Goal: Navigation & Orientation: Find specific page/section

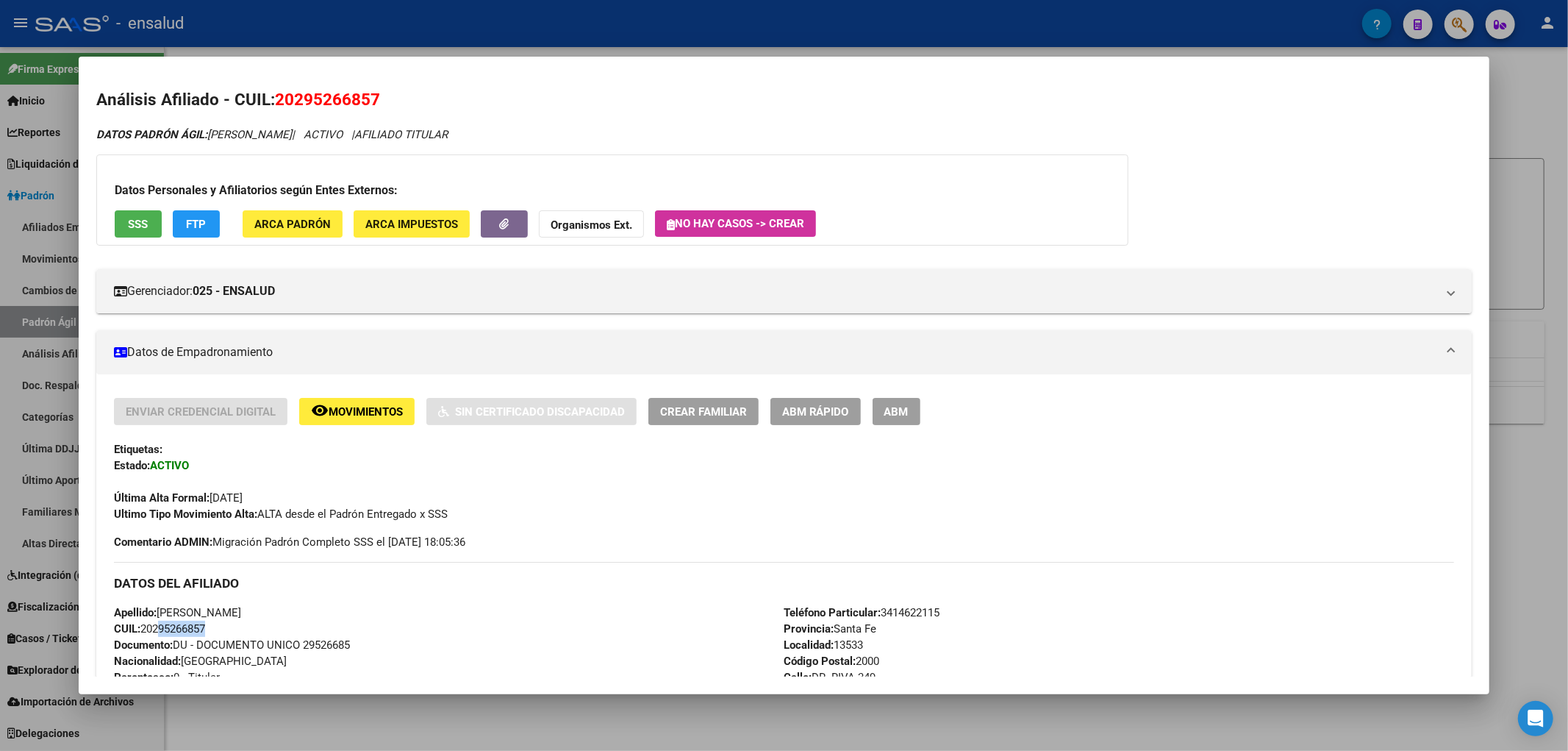
scroll to position [1155, 0]
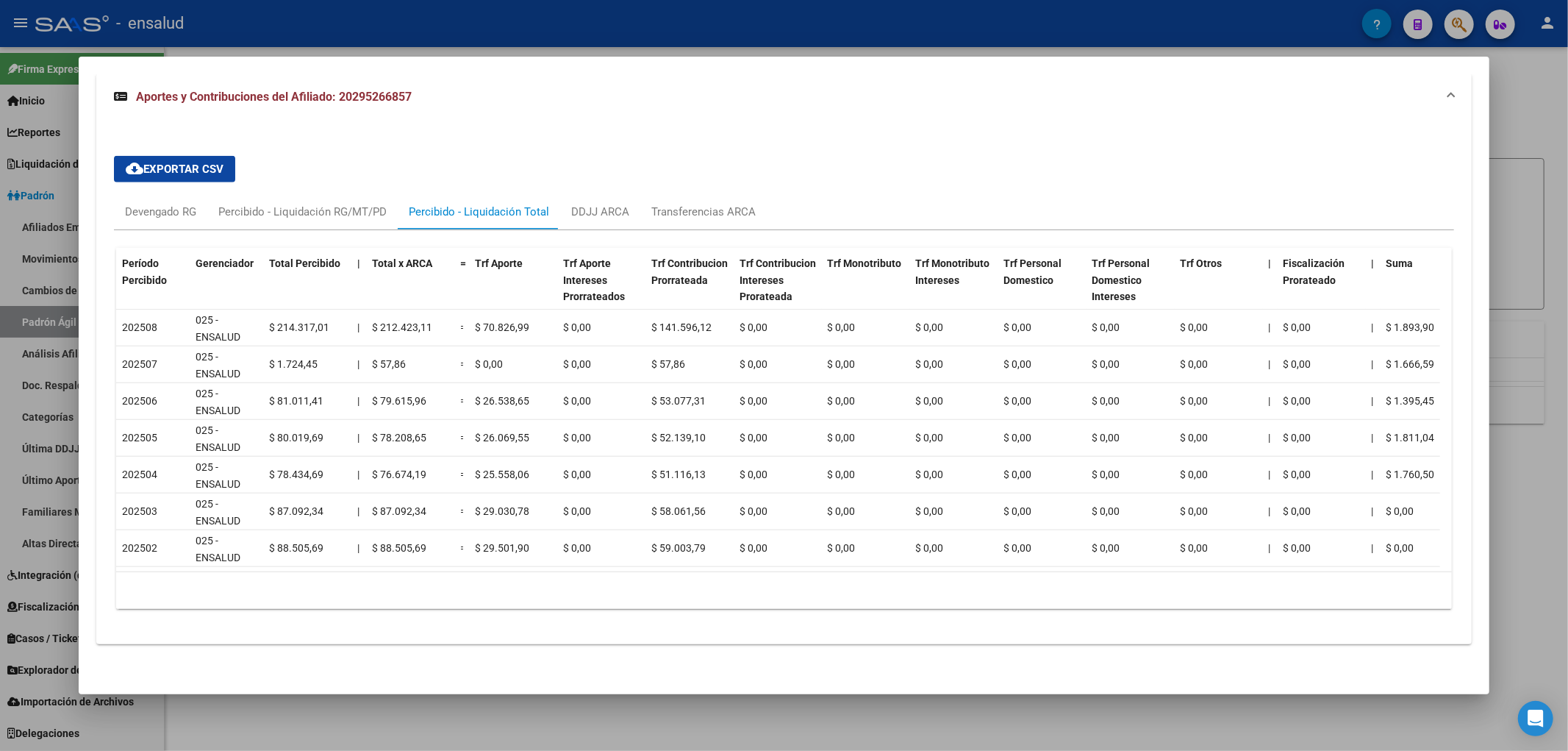
click at [1566, 418] on div at bounding box center [784, 376] width 1568 height 751
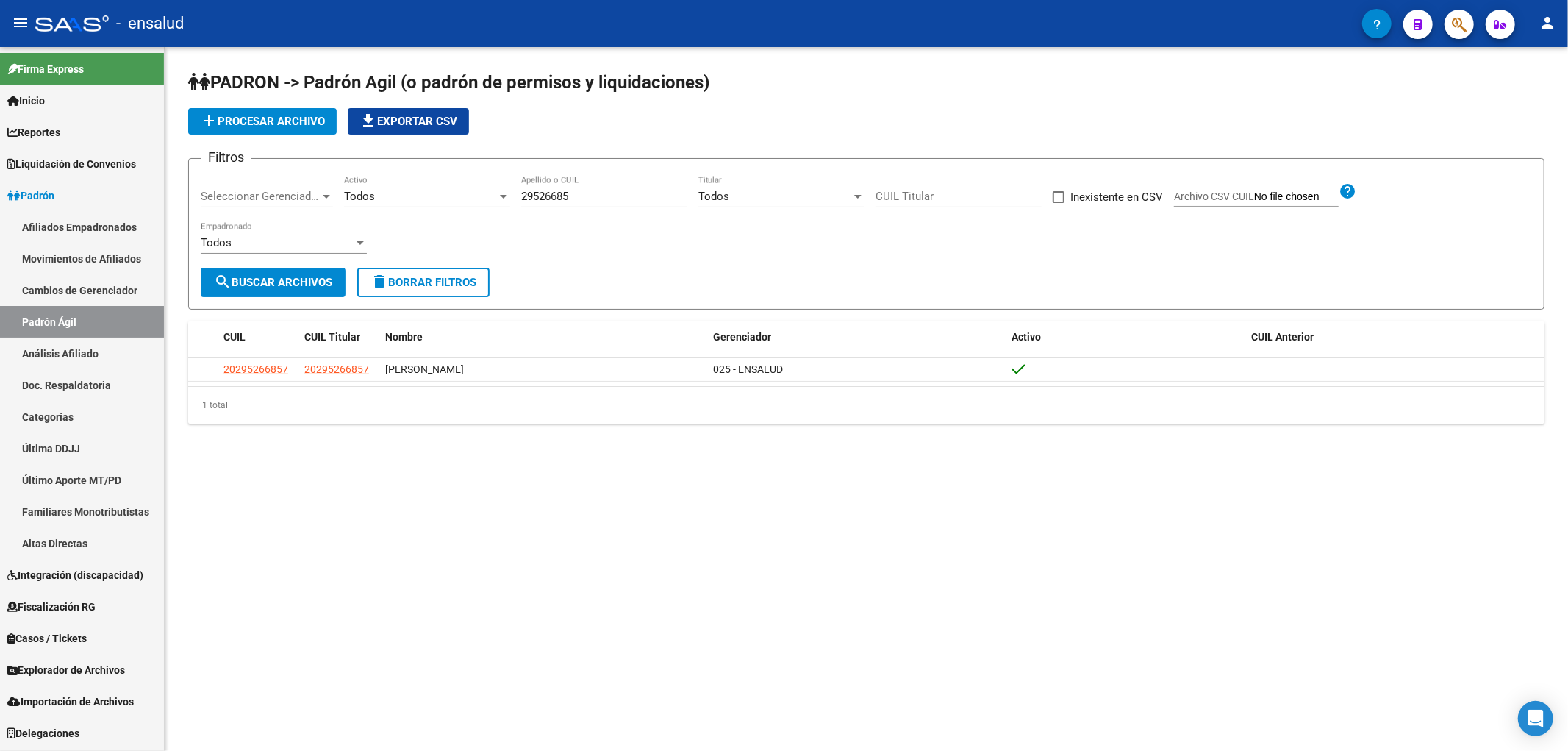
click at [70, 226] on link "Afiliados Empadronados" at bounding box center [82, 227] width 164 height 32
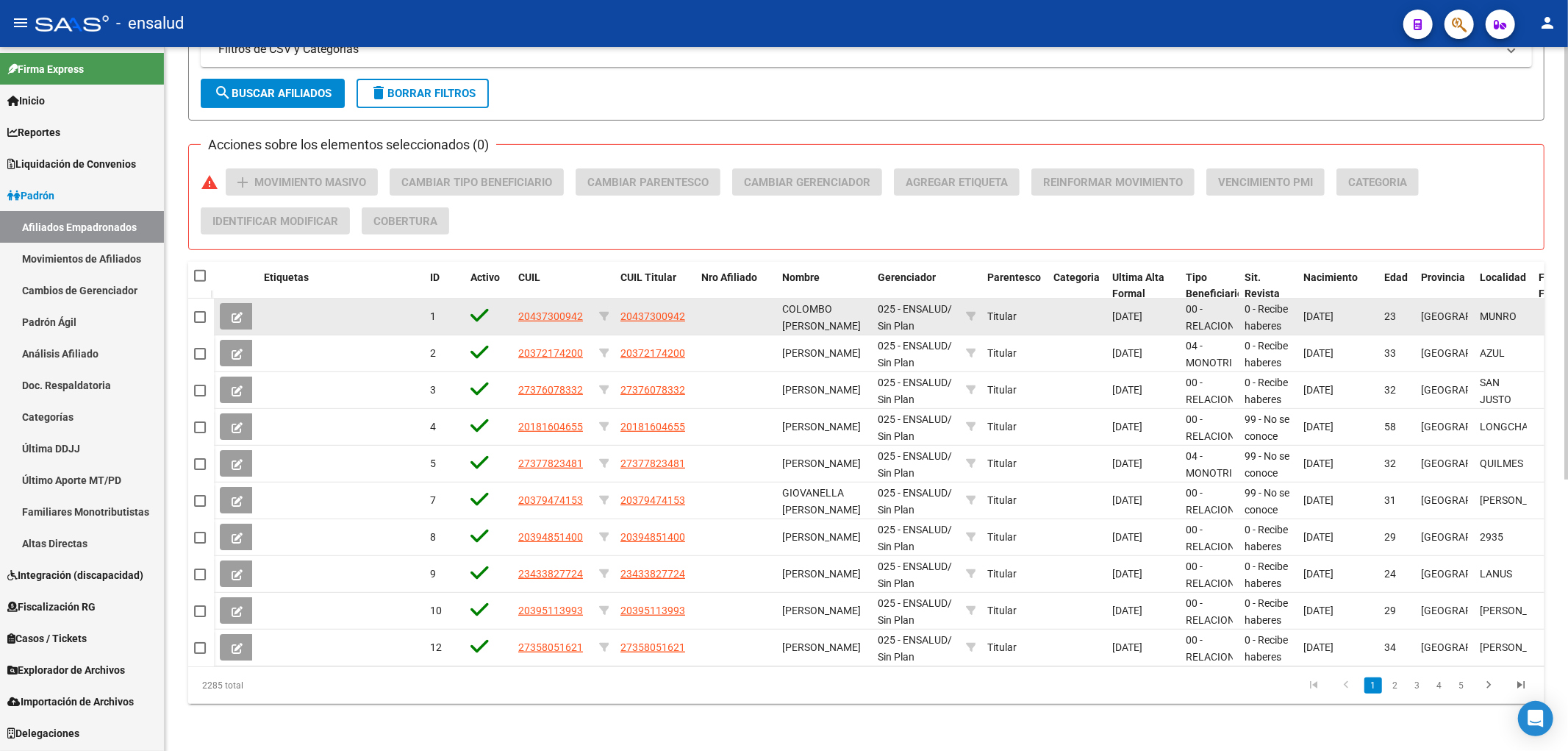
scroll to position [196, 0]
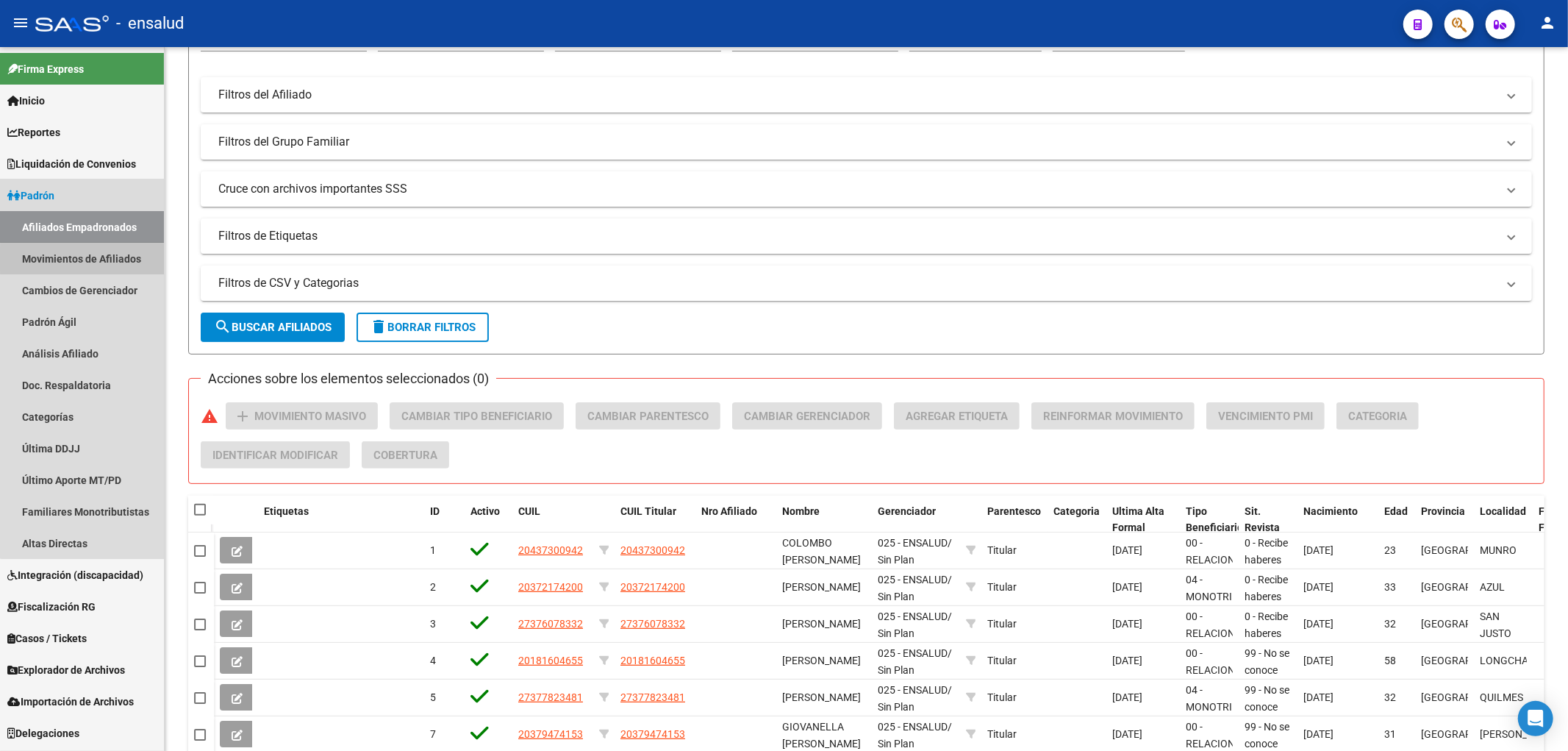
click at [105, 259] on link "Movimientos de Afiliados" at bounding box center [82, 258] width 164 height 32
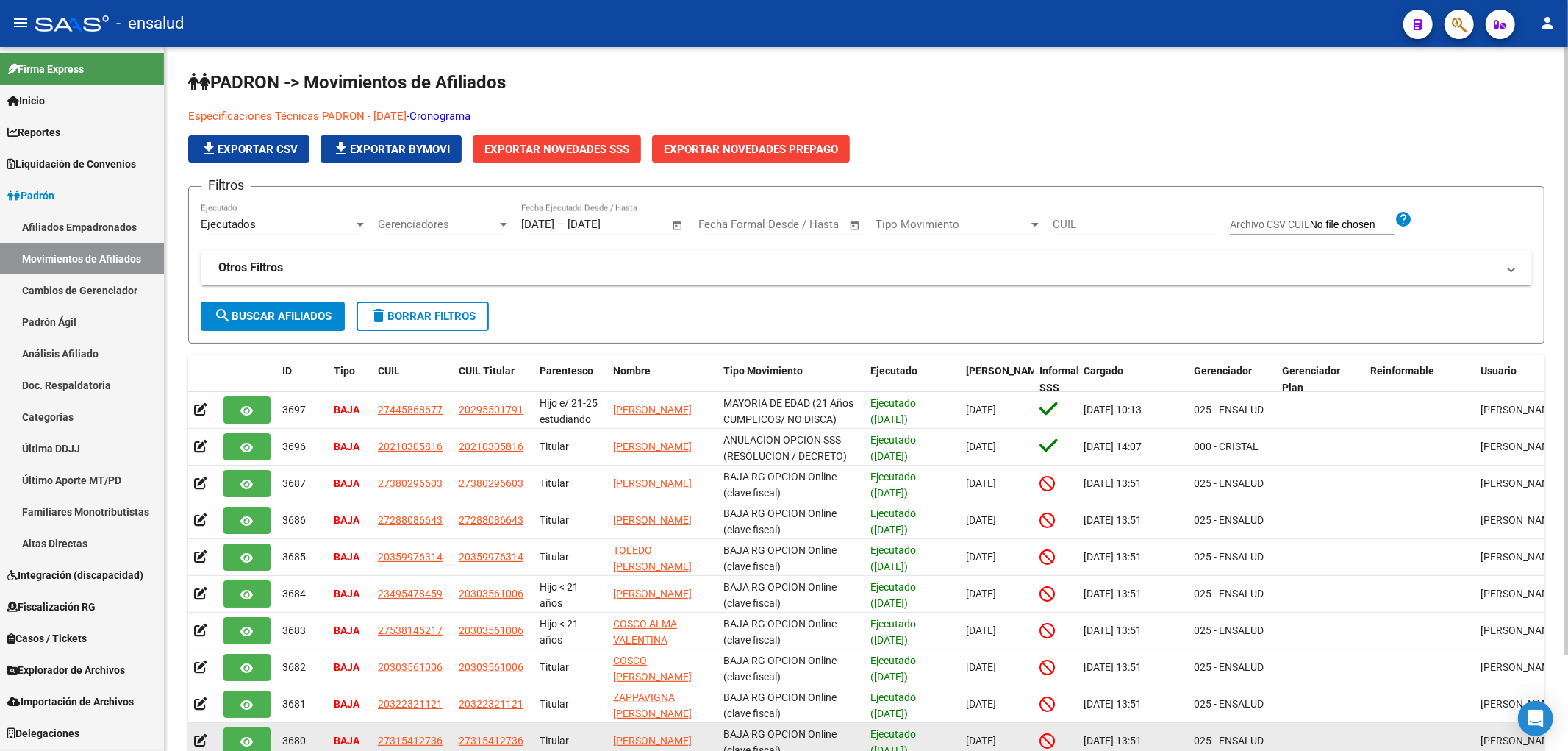
scroll to position [110, 0]
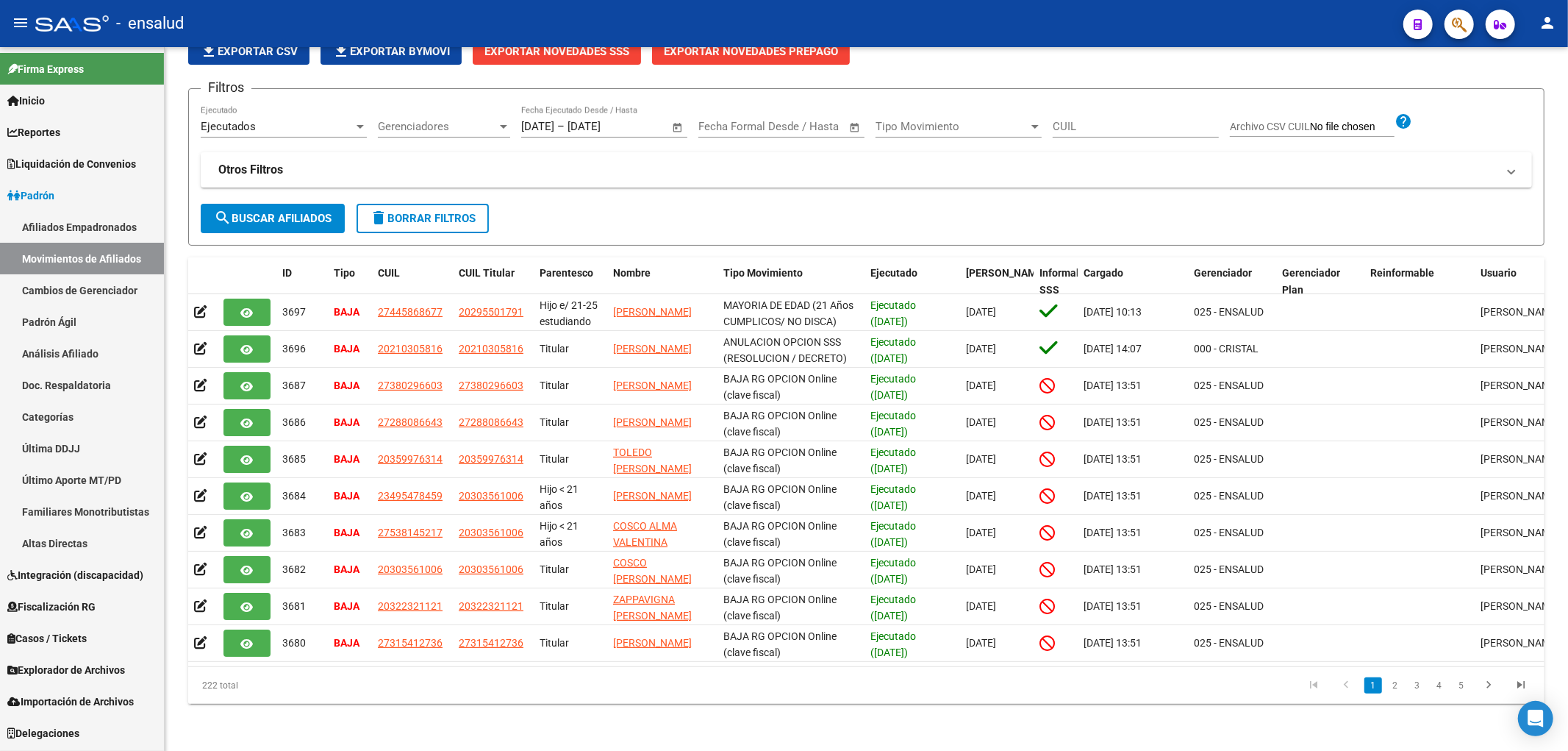
click at [100, 709] on link "Importación de Archivos" at bounding box center [82, 701] width 164 height 32
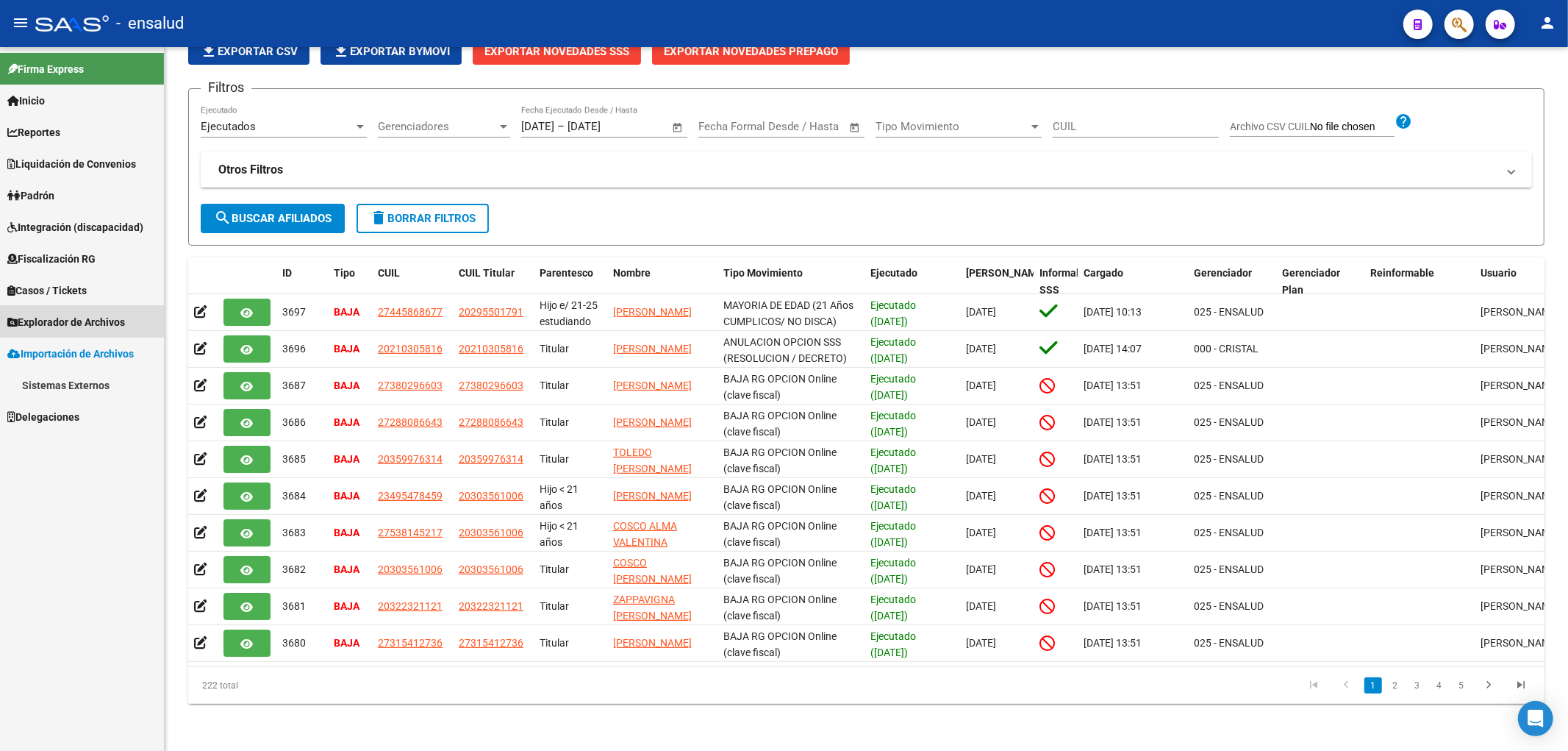
click at [70, 317] on span "Explorador de Archivos" at bounding box center [67, 321] width 118 height 16
click at [37, 415] on link "SSS" at bounding box center [82, 416] width 164 height 32
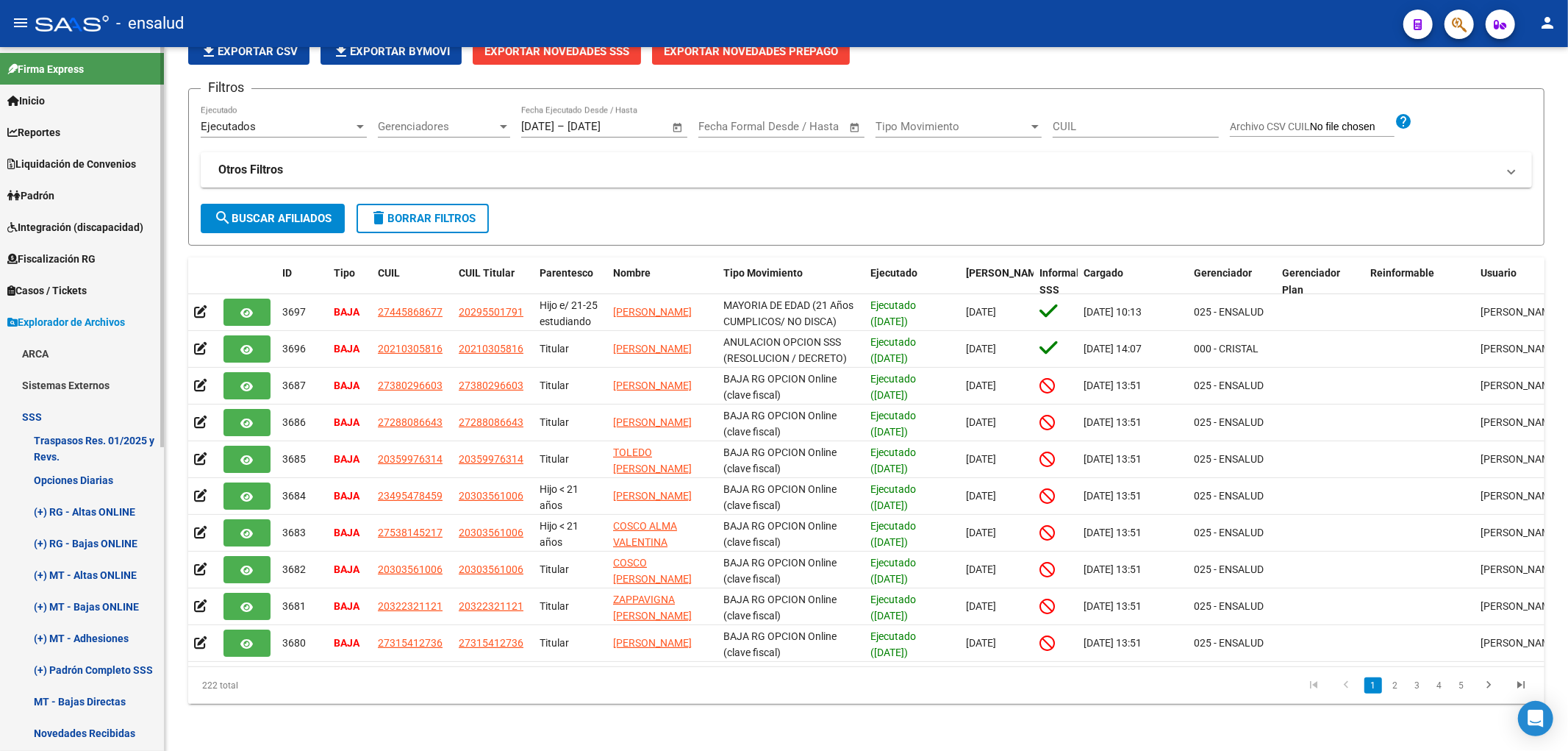
scroll to position [163, 0]
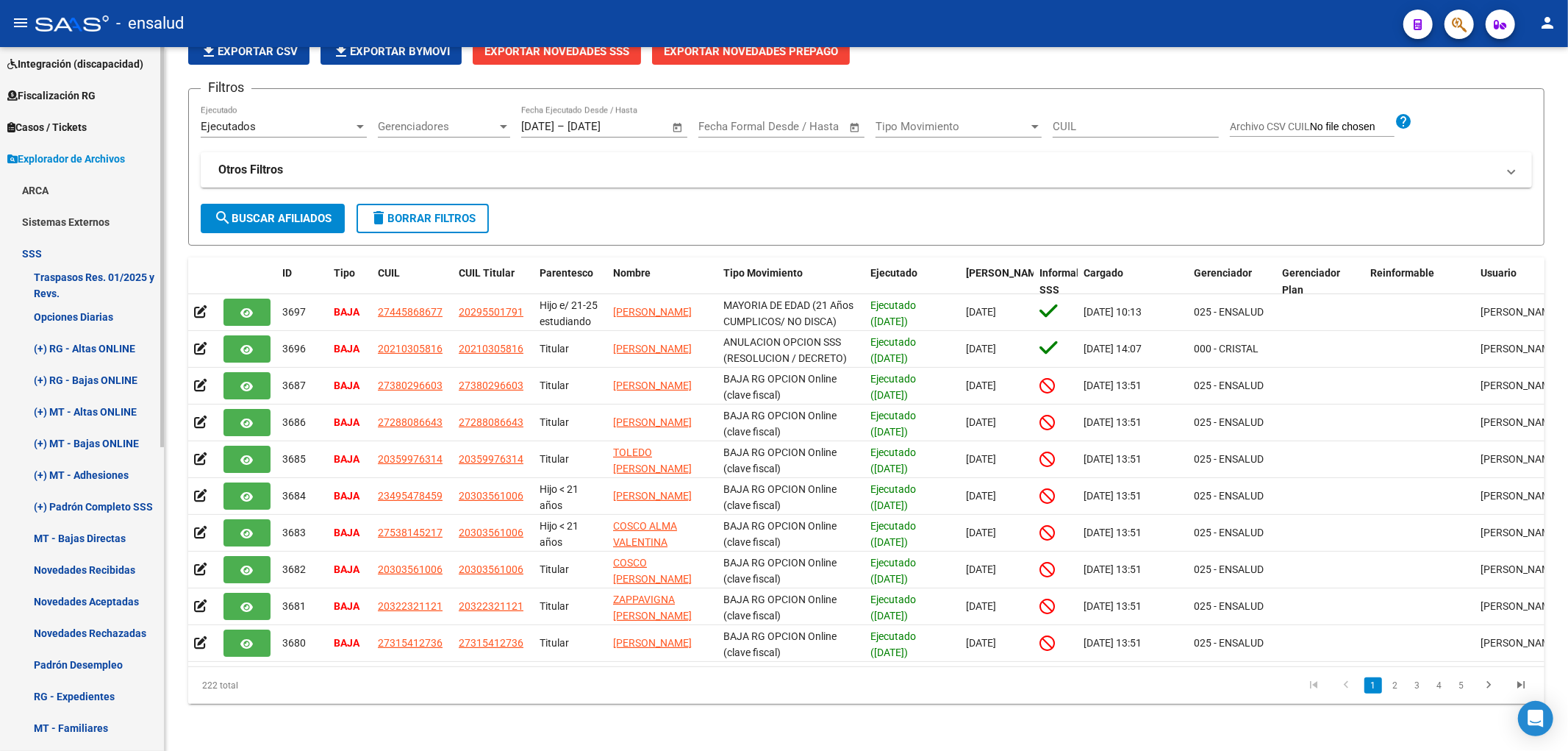
click at [108, 600] on link "Novedades Aceptadas" at bounding box center [82, 600] width 164 height 32
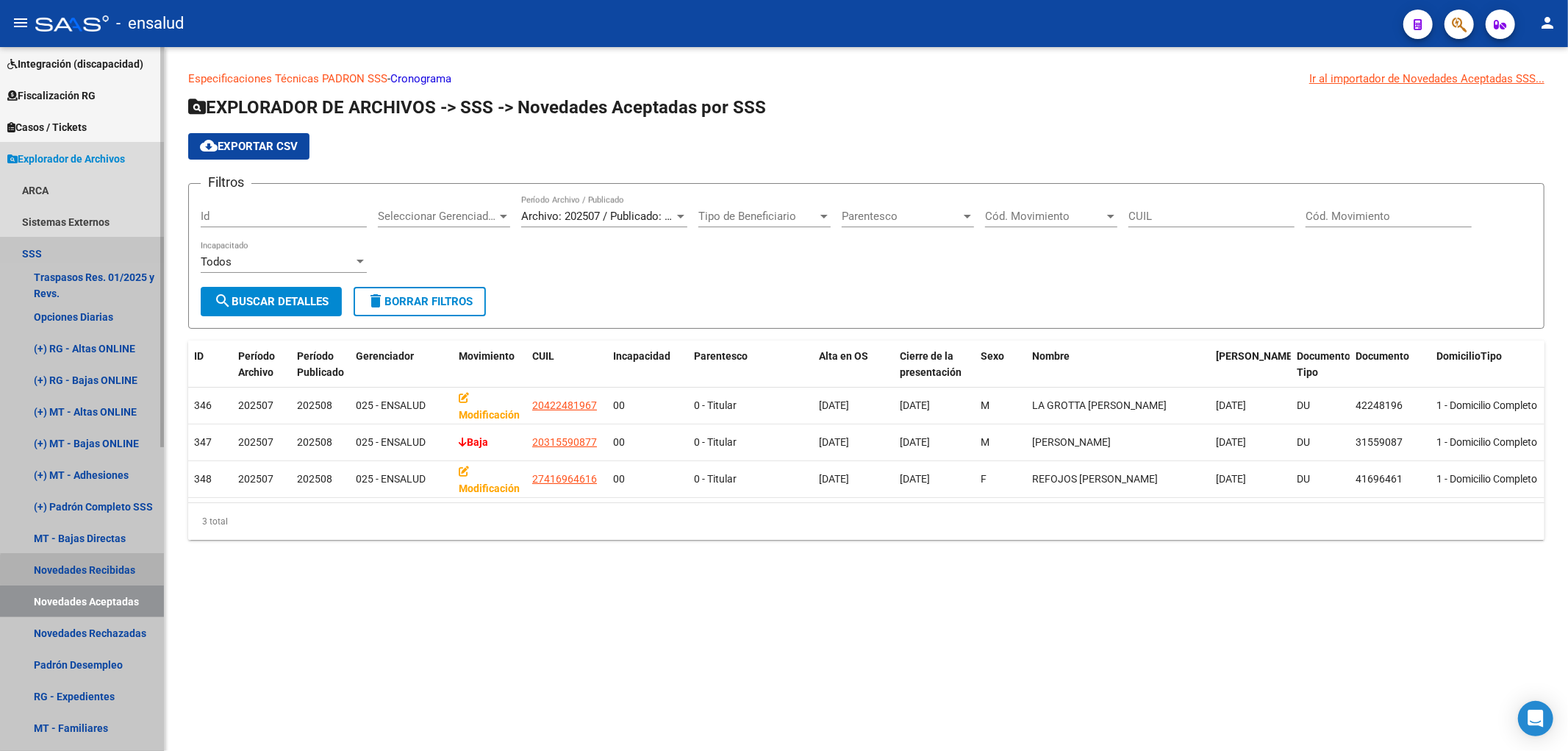
click at [92, 571] on link "Novedades Recibidas" at bounding box center [82, 570] width 164 height 32
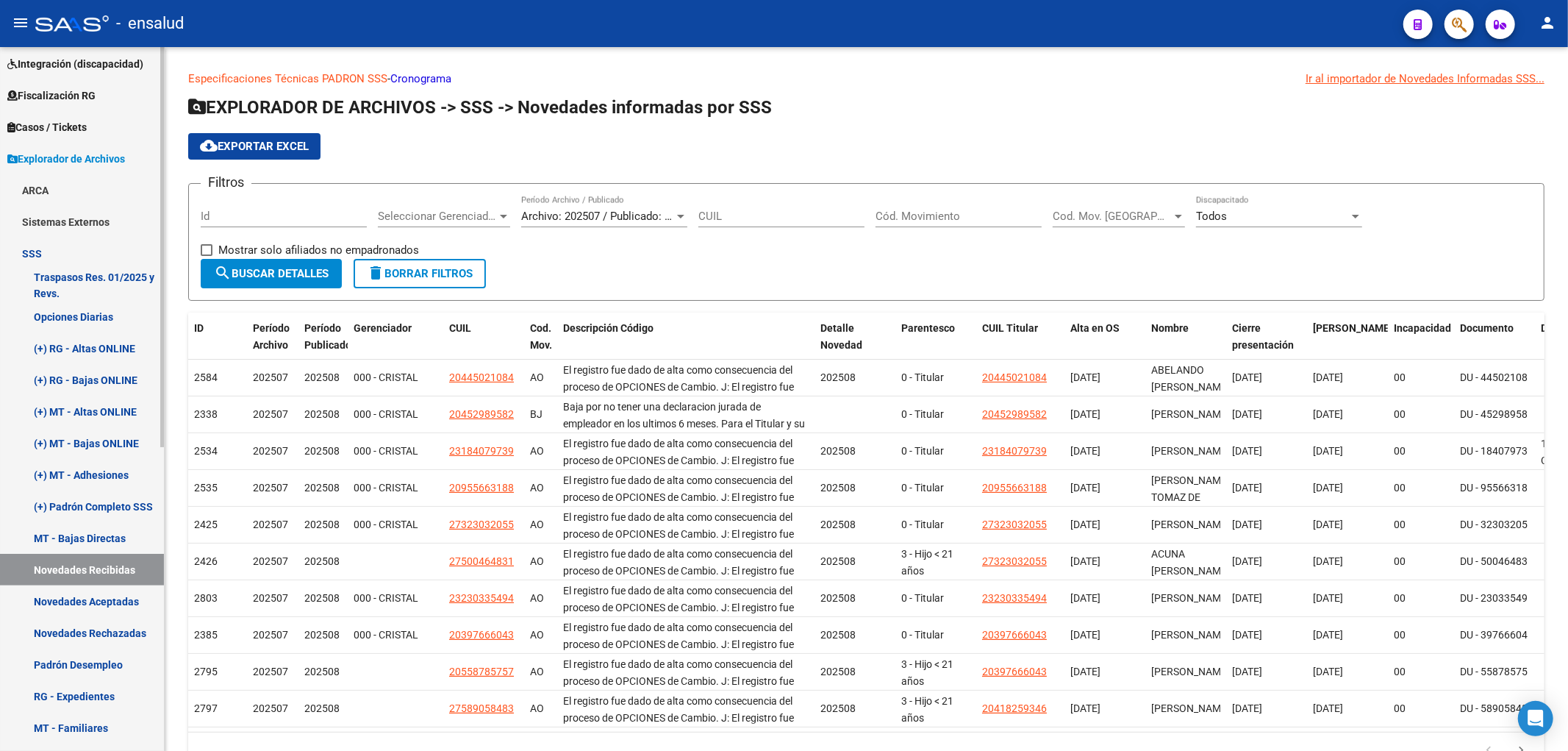
click at [109, 643] on link "Novedades Rechazadas" at bounding box center [82, 632] width 164 height 32
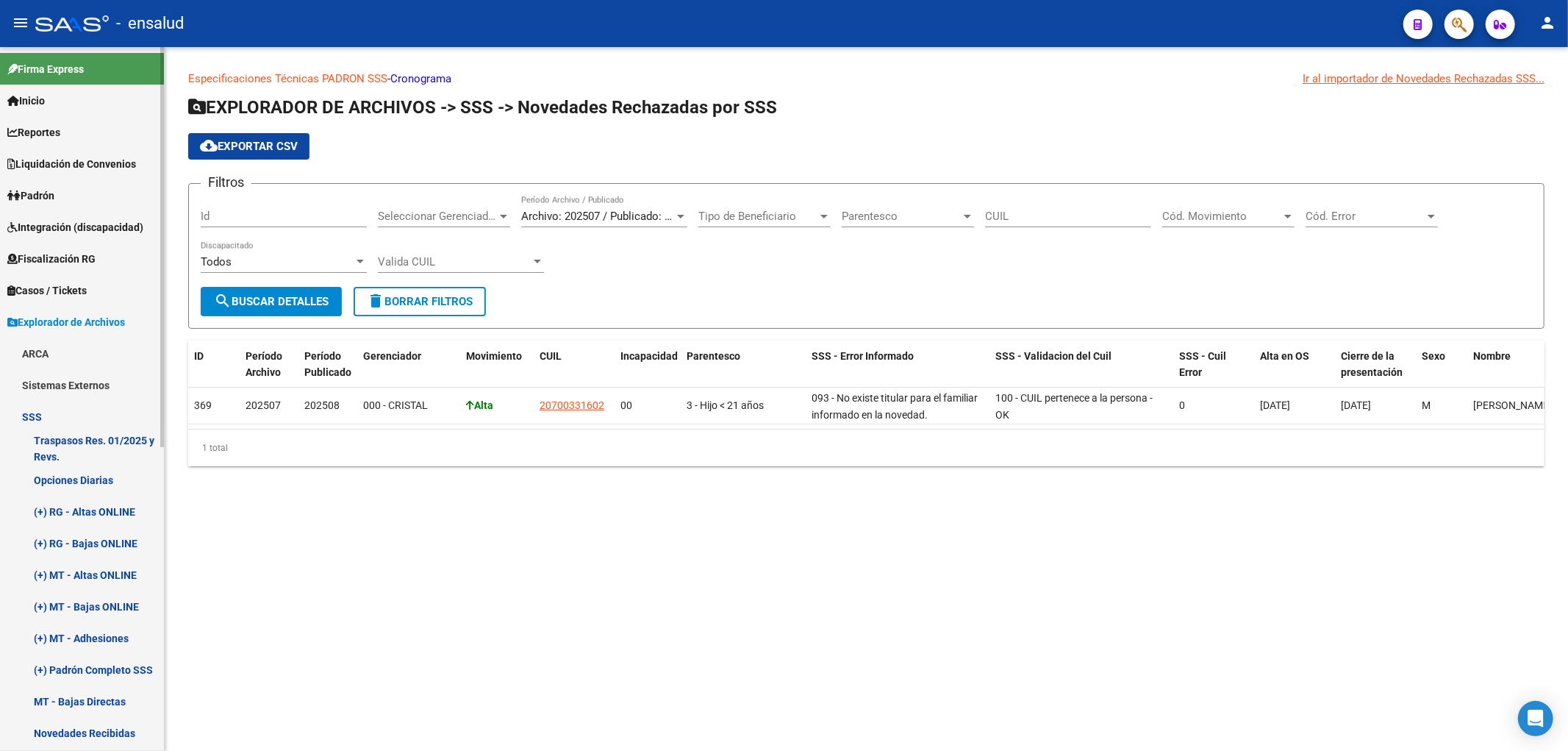
click at [47, 196] on span "Padrón" at bounding box center [31, 195] width 47 height 16
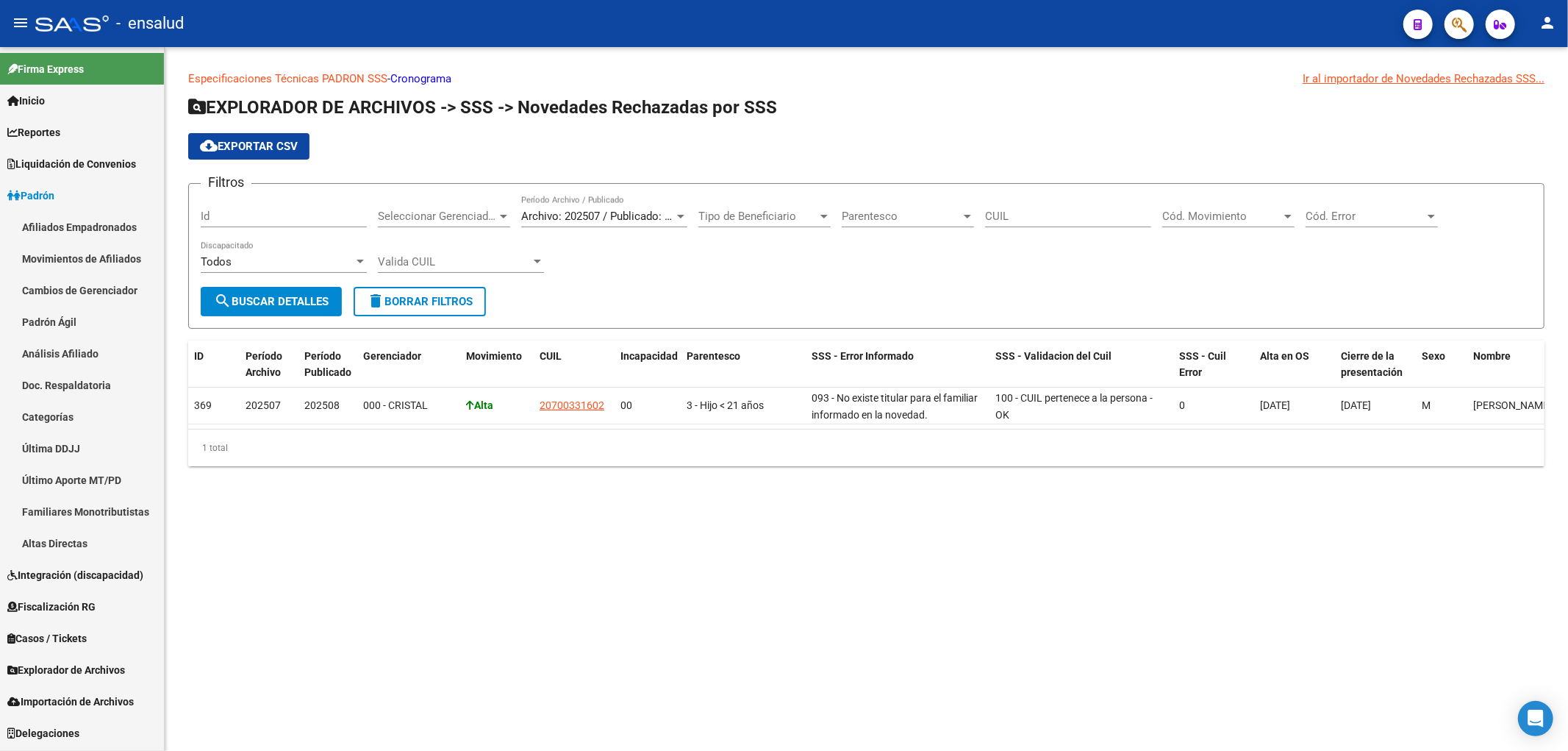
click at [93, 263] on link "Movimientos de Afiliados" at bounding box center [82, 258] width 164 height 32
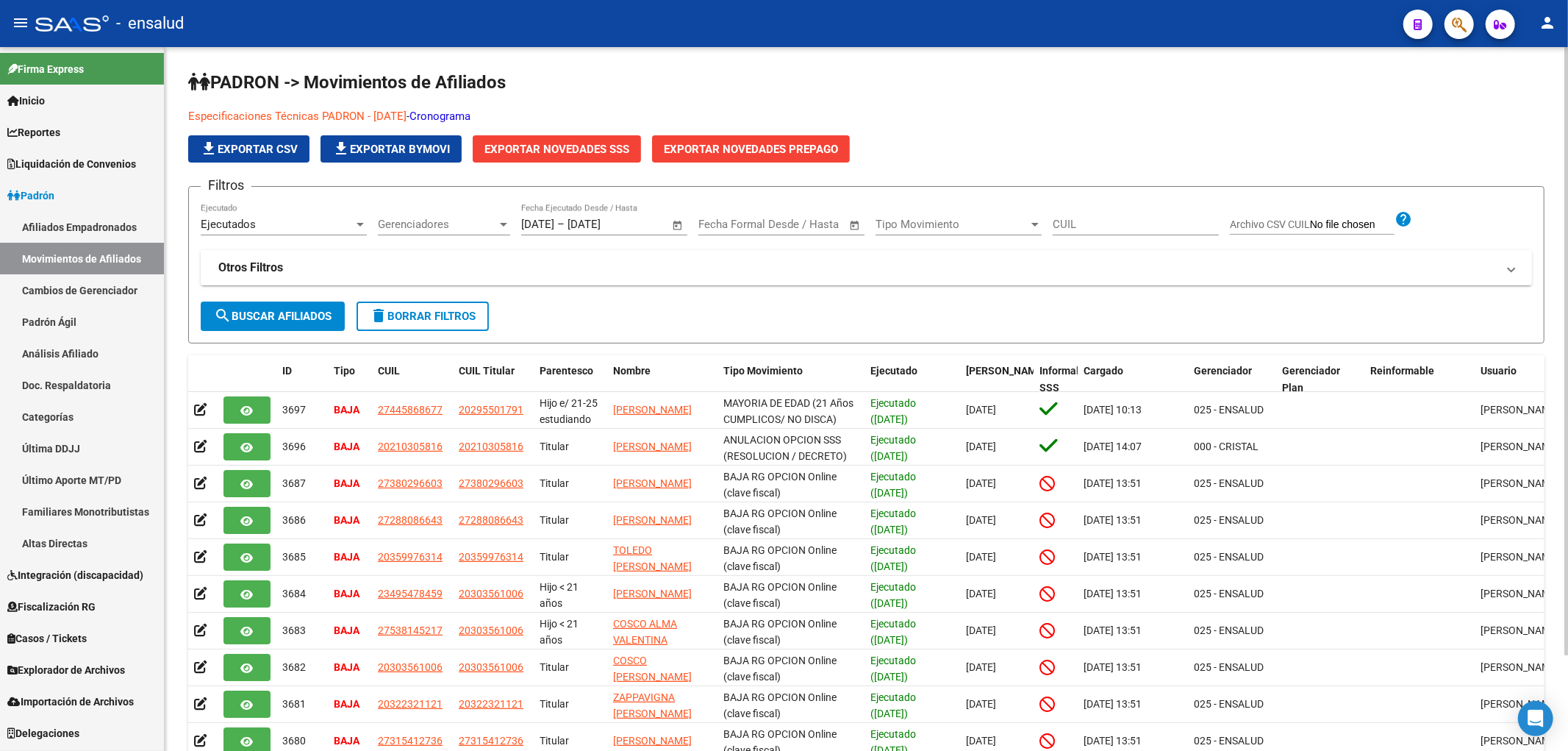
click at [414, 265] on mat-panel-title "Otros Filtros" at bounding box center [857, 267] width 1279 height 16
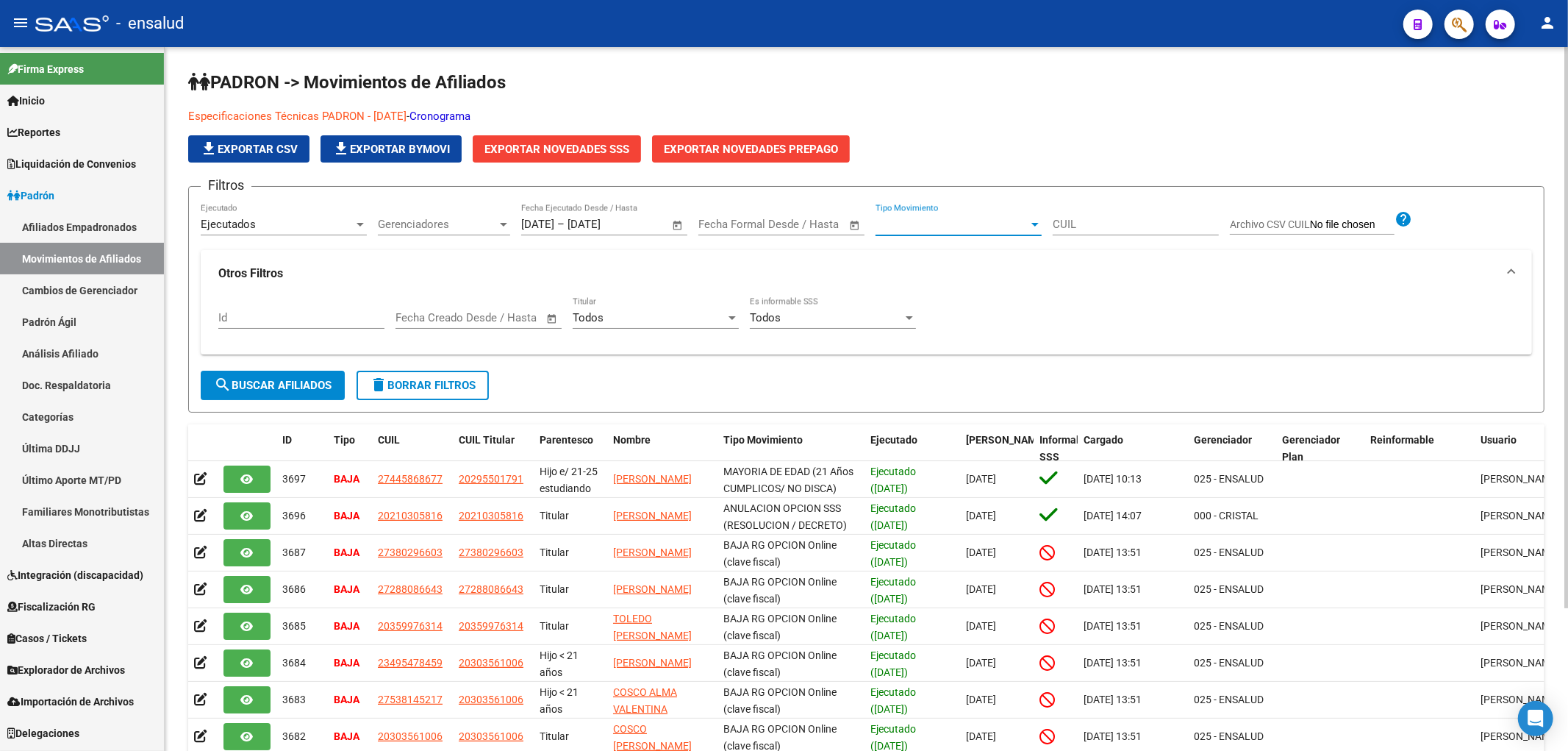
click at [947, 222] on span "Tipo Movimiento" at bounding box center [951, 224] width 152 height 14
click at [947, 222] on span "Todas" at bounding box center [958, 224] width 166 height 33
click at [95, 228] on link "Afiliados Empadronados" at bounding box center [82, 227] width 164 height 32
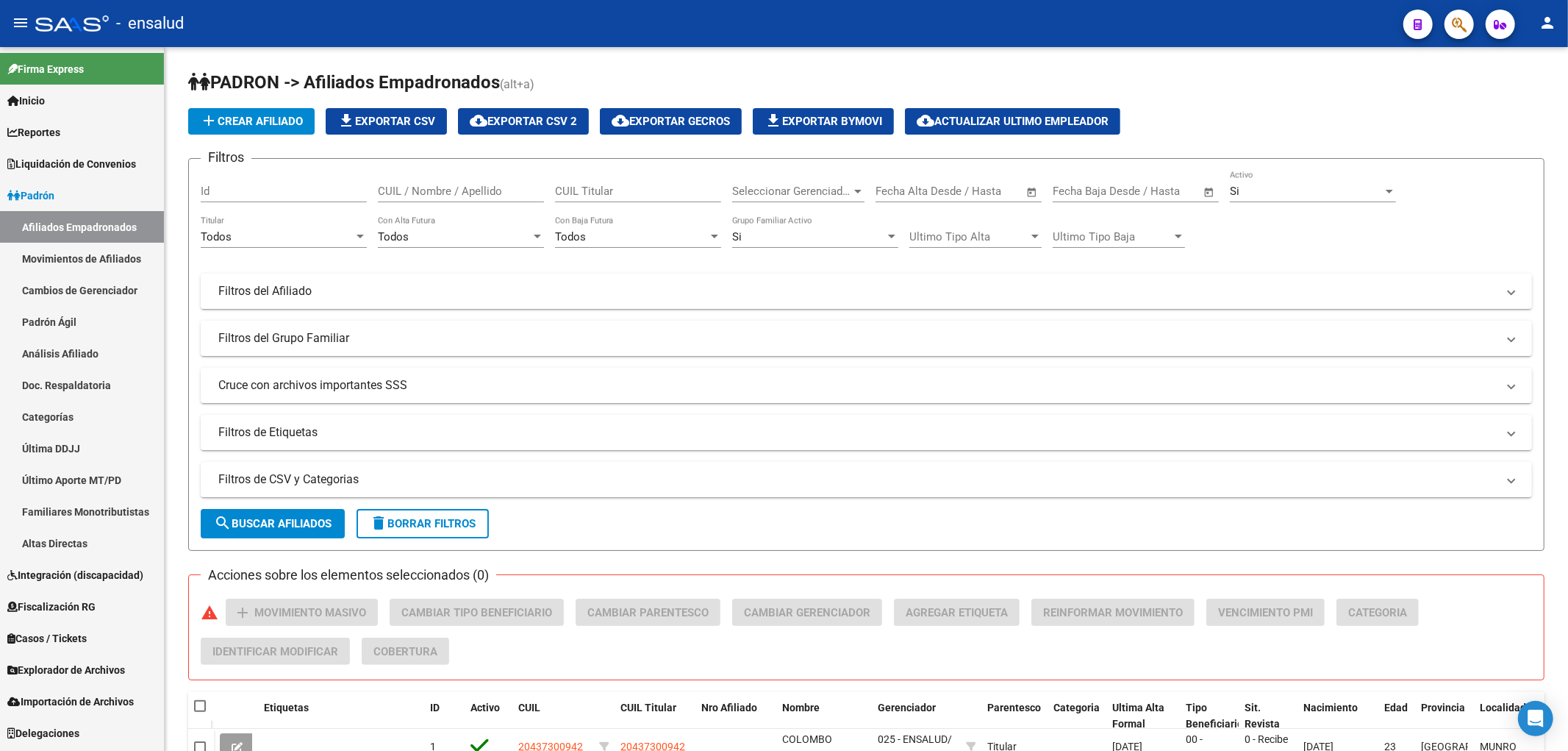
click at [60, 318] on link "Padrón Ágil" at bounding box center [82, 321] width 164 height 32
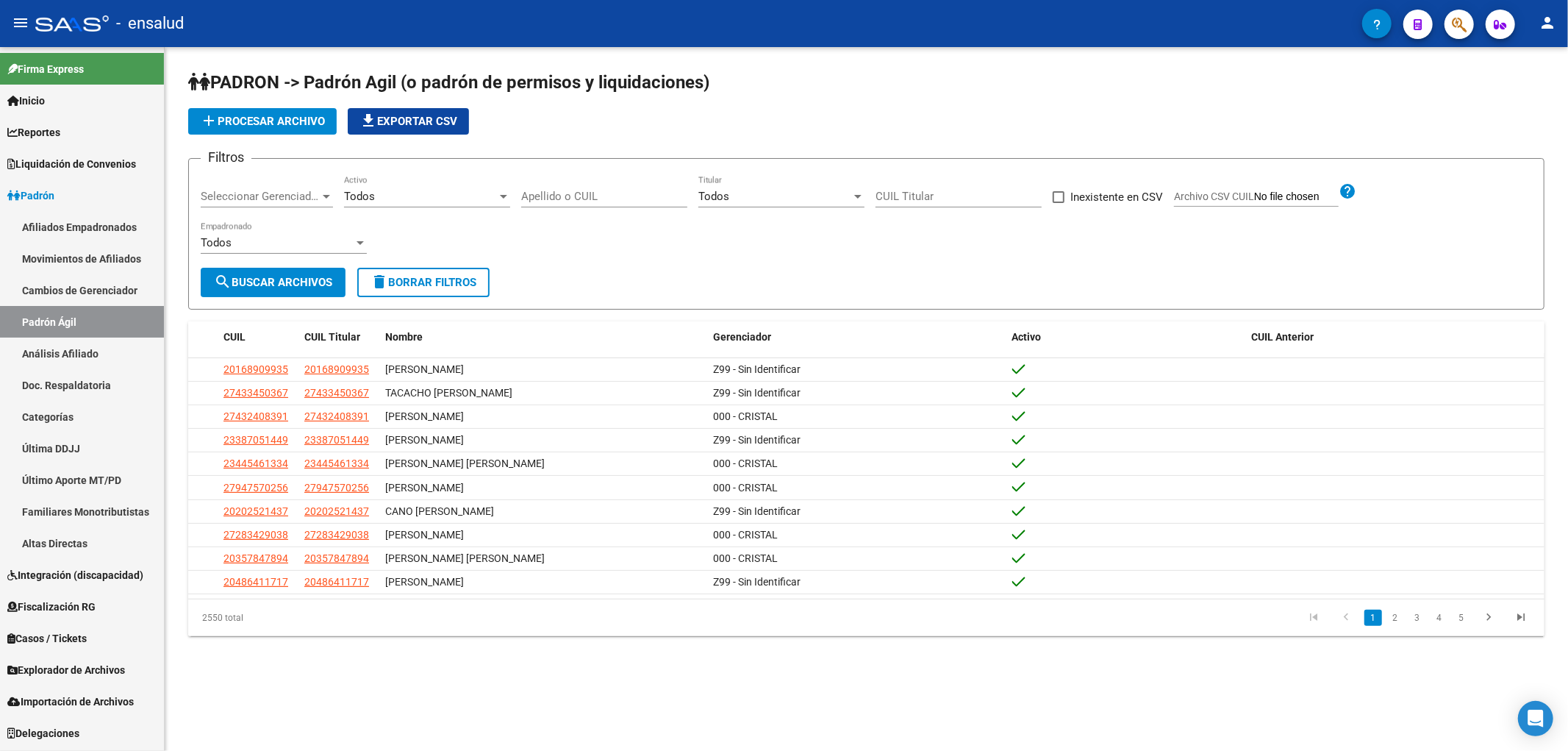
click at [98, 666] on span "Explorador de Archivos" at bounding box center [67, 670] width 118 height 16
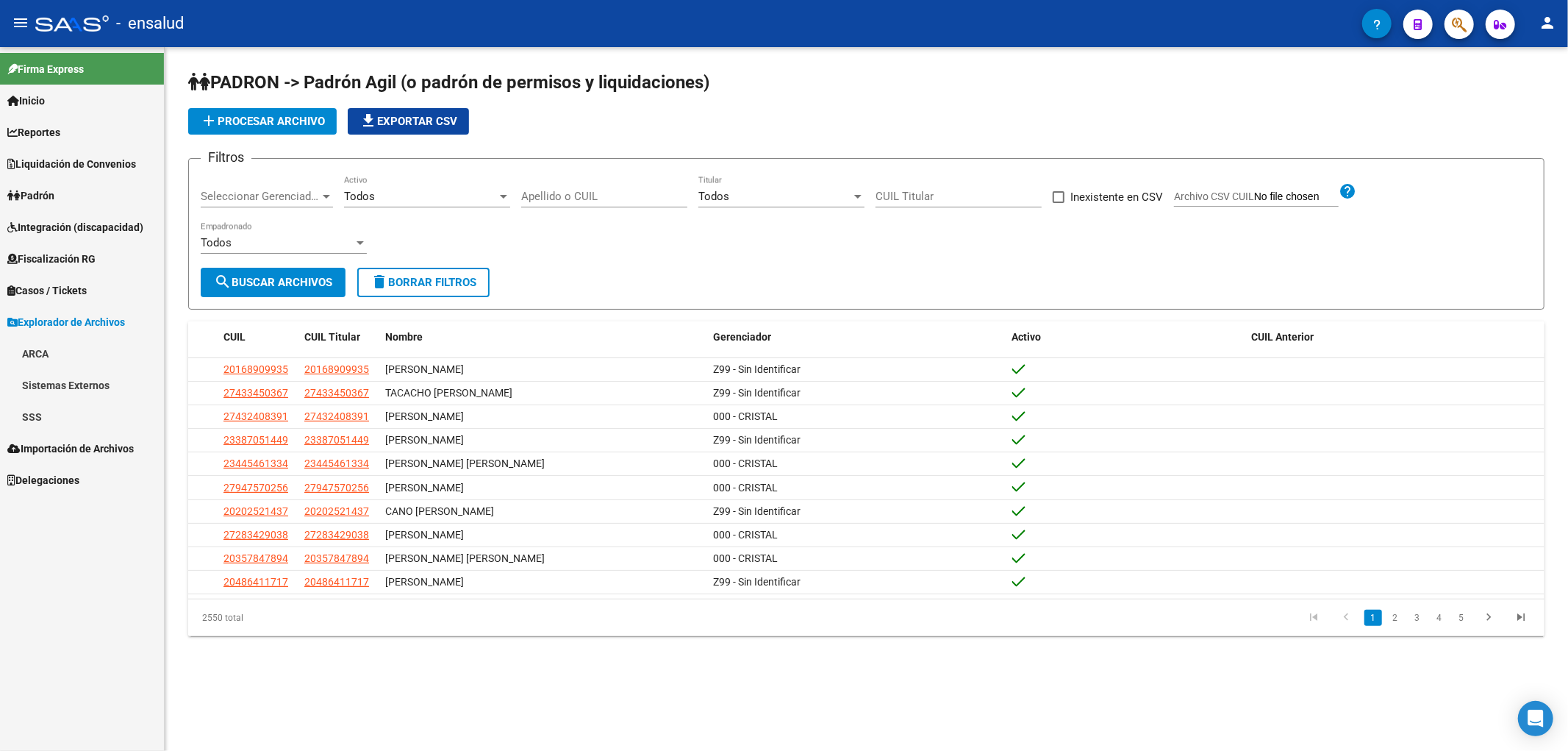
click at [26, 425] on link "SSS" at bounding box center [82, 416] width 164 height 32
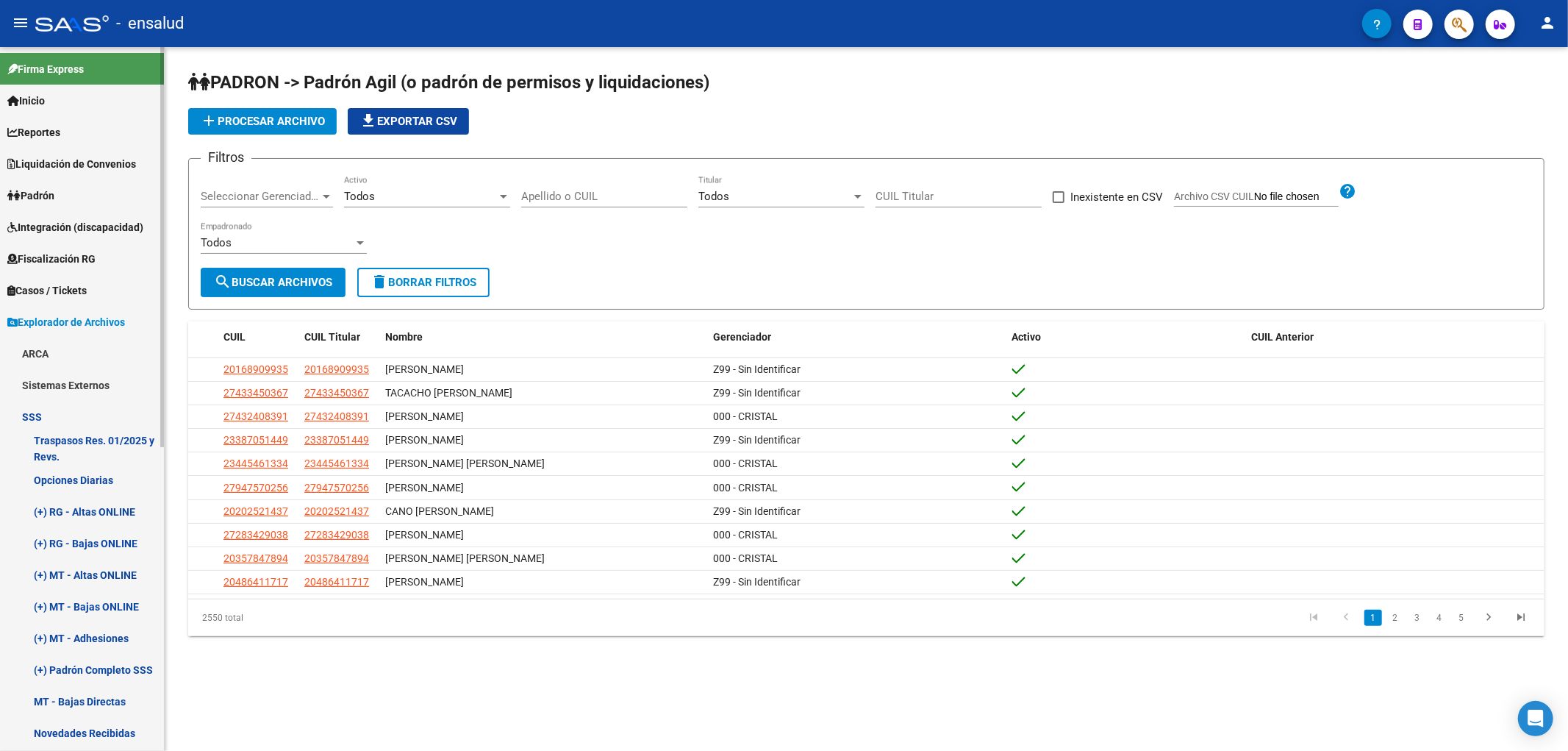
click at [106, 667] on link "(+) Padrón Completo SSS" at bounding box center [82, 669] width 164 height 32
